Goal: Check status: Check status

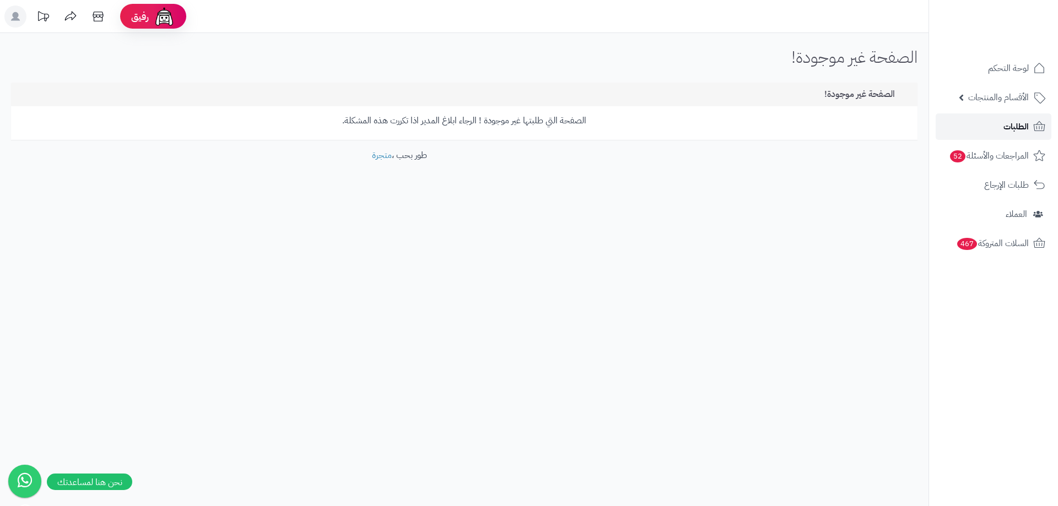
click at [995, 131] on link "الطلبات" at bounding box center [994, 127] width 116 height 26
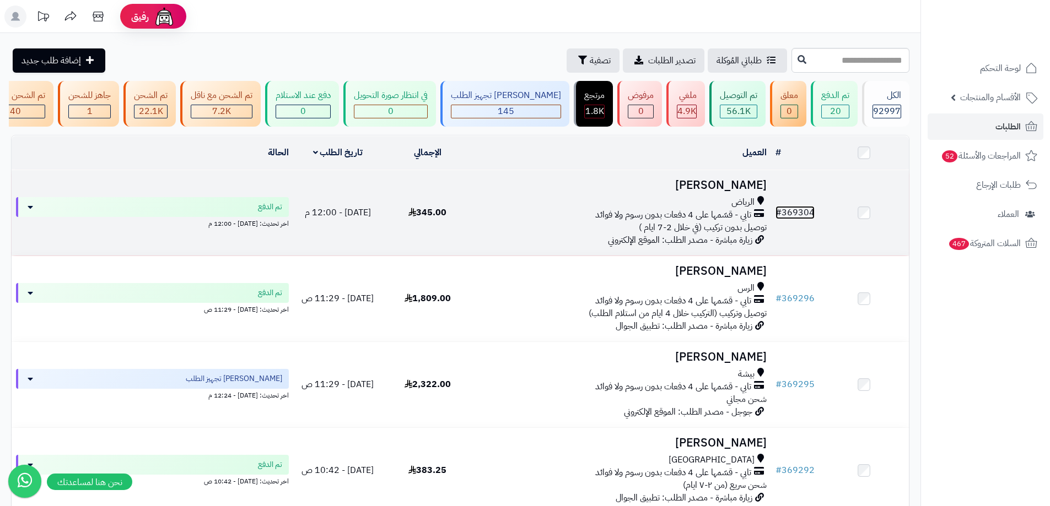
click at [793, 217] on link "# 369304" at bounding box center [794, 212] width 39 height 13
